Goal: Navigation & Orientation: Find specific page/section

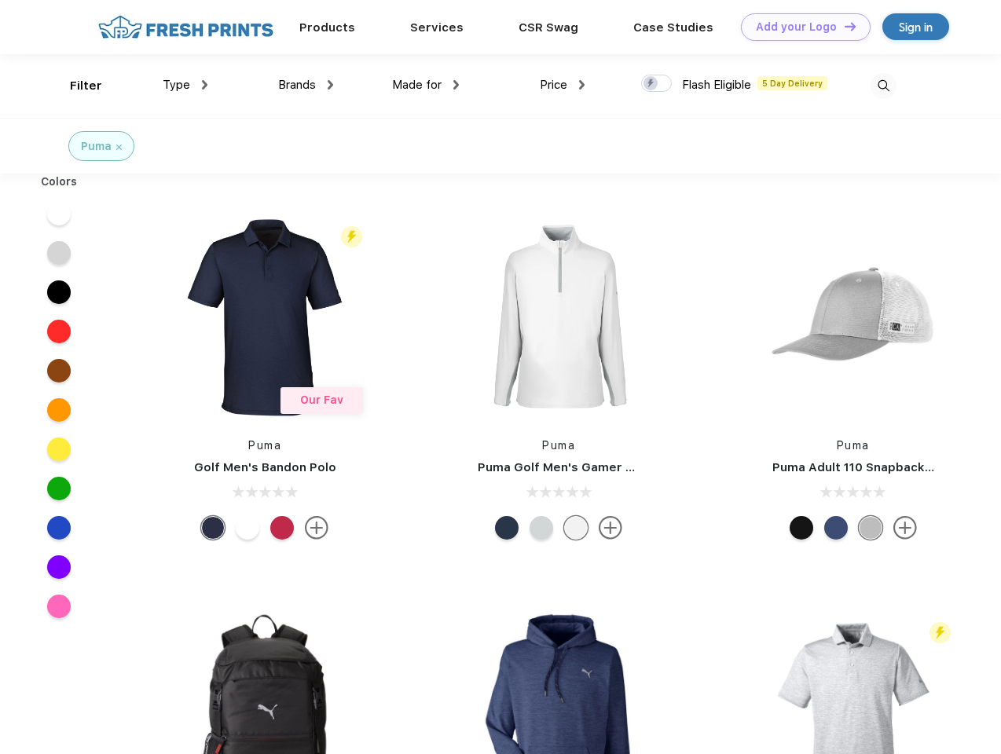
click at [800, 27] on link "Add your Logo Design Tool" at bounding box center [806, 26] width 130 height 27
click at [0, 0] on div "Design Tool" at bounding box center [0, 0] width 0 height 0
click at [843, 26] on link "Add your Logo Design Tool" at bounding box center [806, 26] width 130 height 27
click at [75, 86] on div "Filter" at bounding box center [86, 86] width 32 height 18
click at [185, 85] on span "Type" at bounding box center [176, 85] width 27 height 14
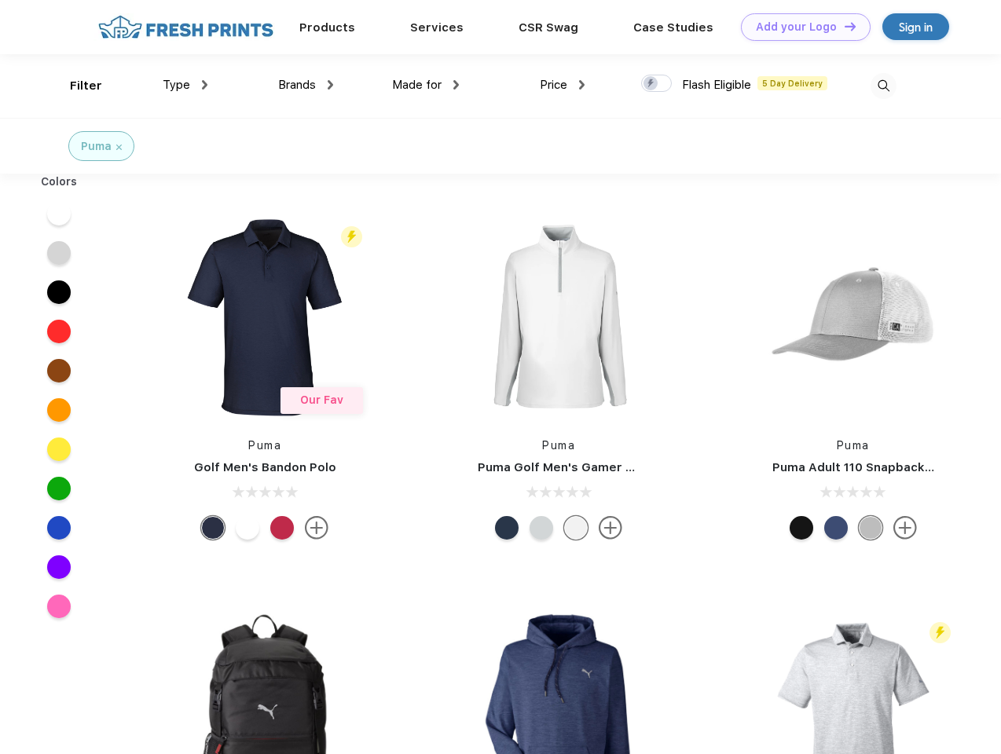
click at [306, 85] on span "Brands" at bounding box center [297, 85] width 38 height 14
click at [426, 85] on span "Made for" at bounding box center [416, 85] width 49 height 14
click at [562, 85] on span "Price" at bounding box center [553, 85] width 27 height 14
click at [657, 84] on div at bounding box center [656, 83] width 31 height 17
click at [651, 84] on input "checkbox" at bounding box center [646, 79] width 10 height 10
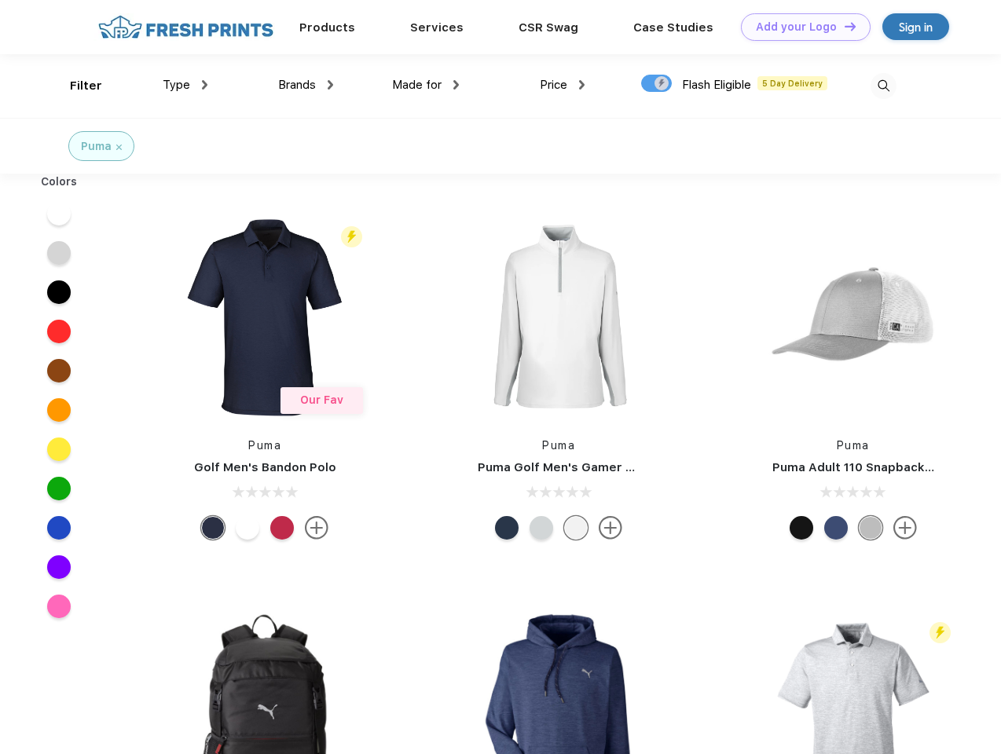
click at [883, 86] on img at bounding box center [883, 86] width 26 height 26
